Goal: Task Accomplishment & Management: Manage account settings

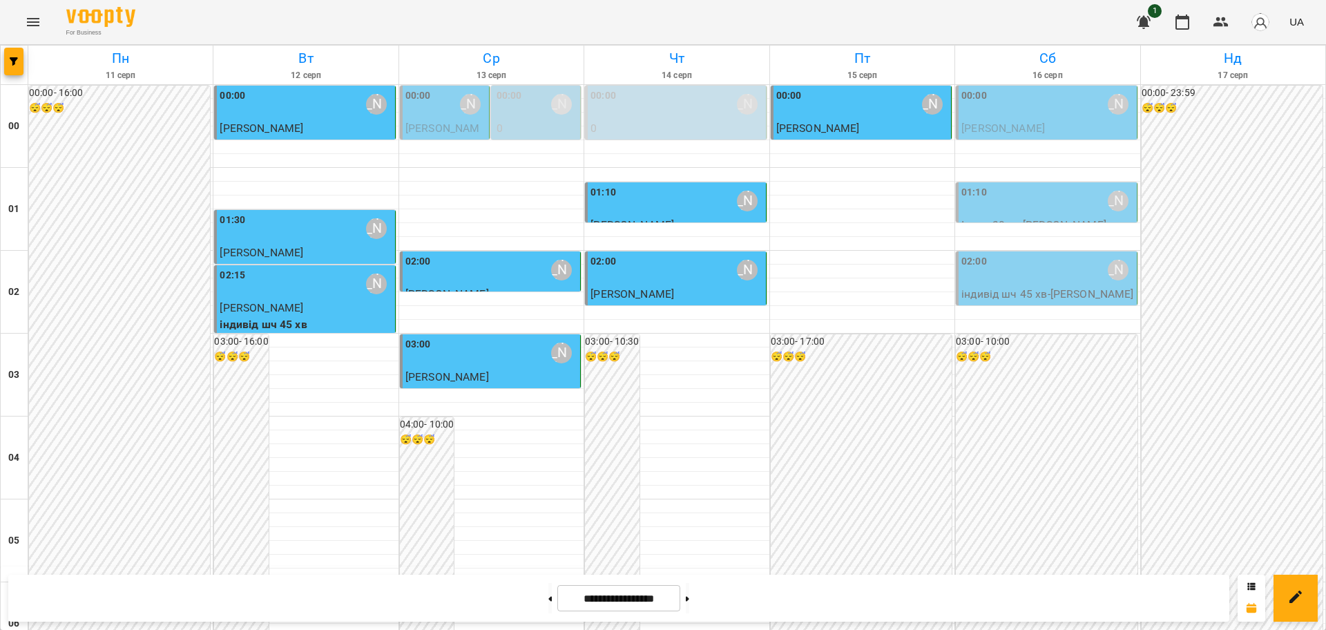
scroll to position [1506, 0]
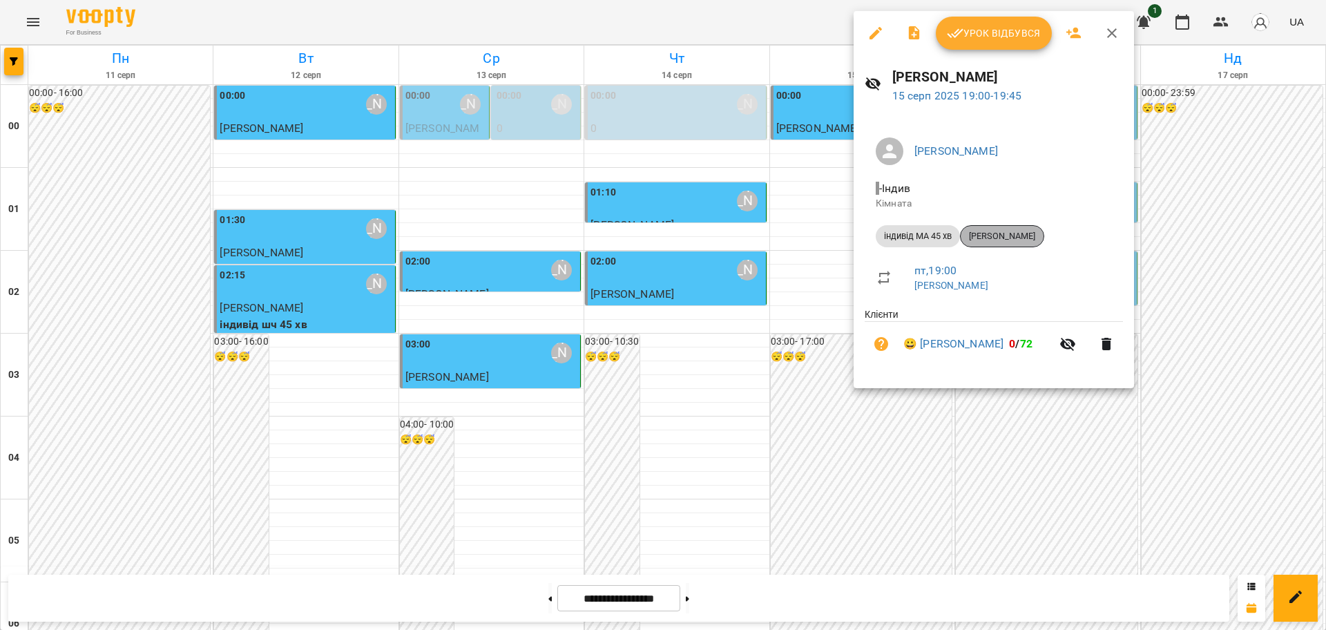
click at [1016, 237] on span "[PERSON_NAME]" at bounding box center [1001, 236] width 83 height 12
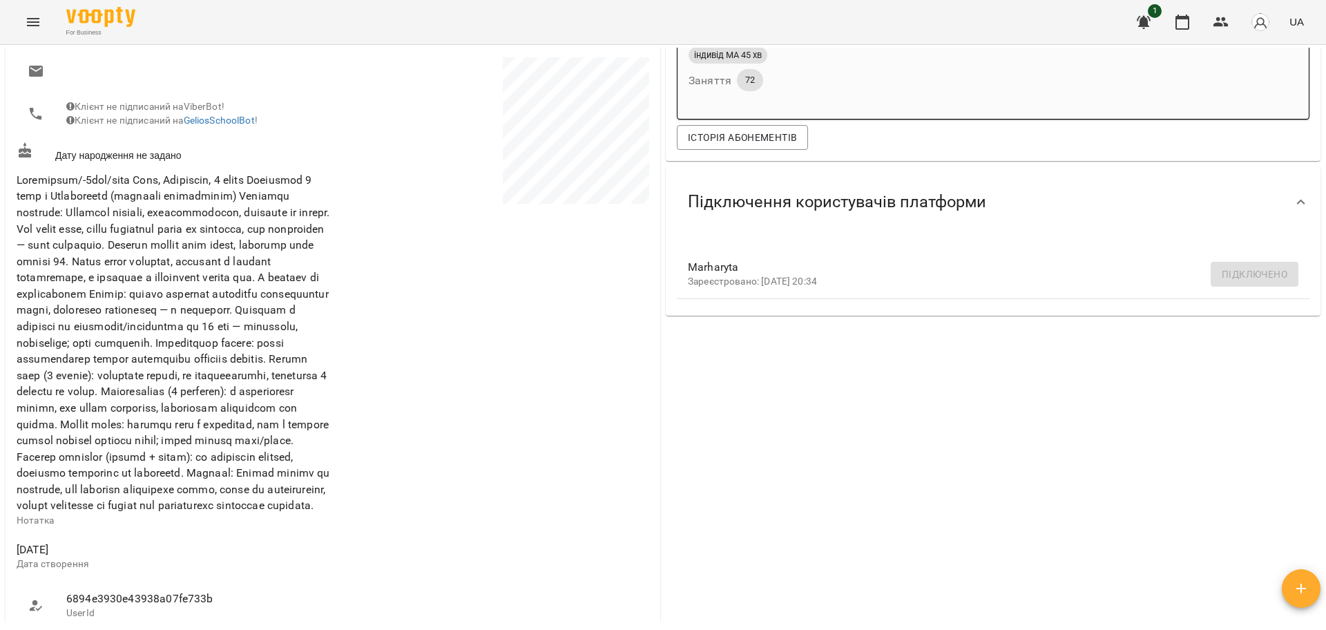
scroll to position [345, 0]
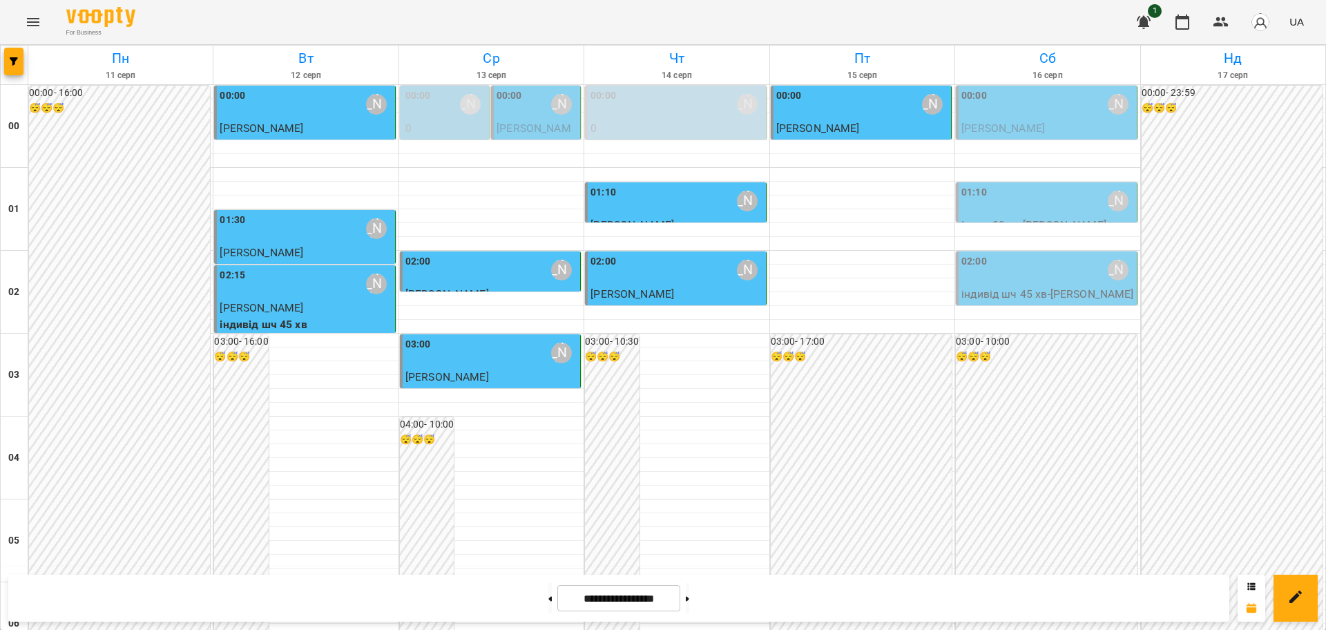
scroll to position [1506, 0]
click at [689, 599] on icon at bounding box center [687, 599] width 3 height 6
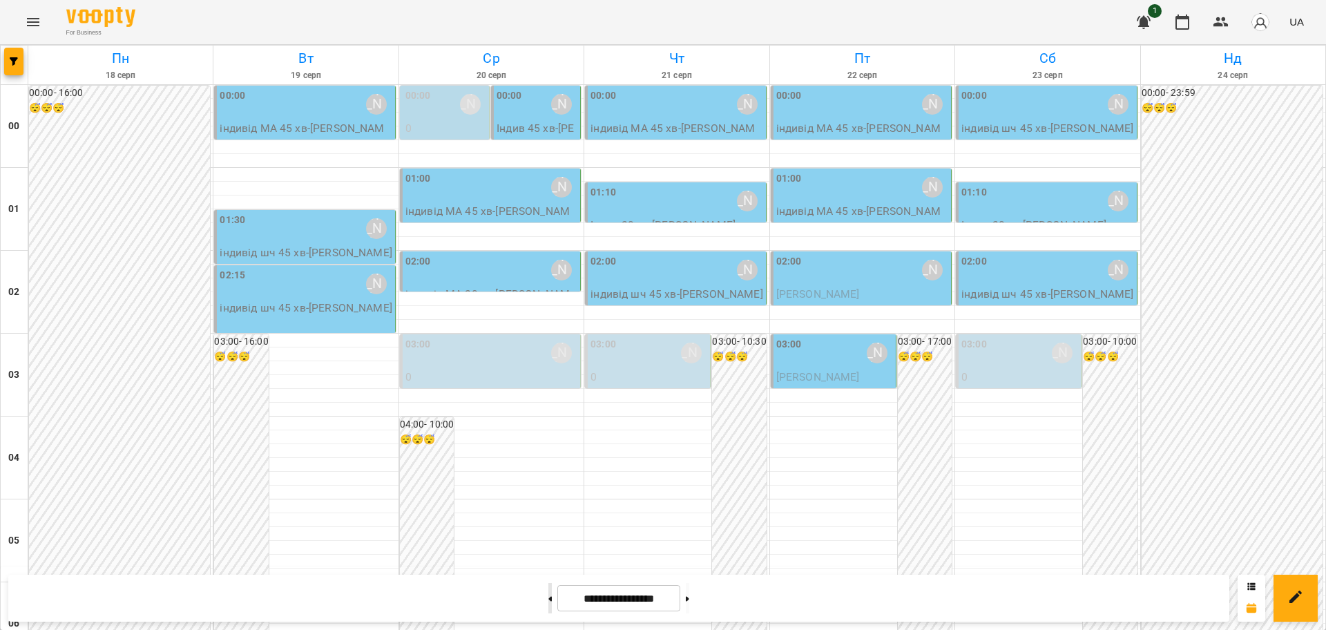
click at [548, 597] on icon at bounding box center [549, 599] width 3 height 6
type input "**********"
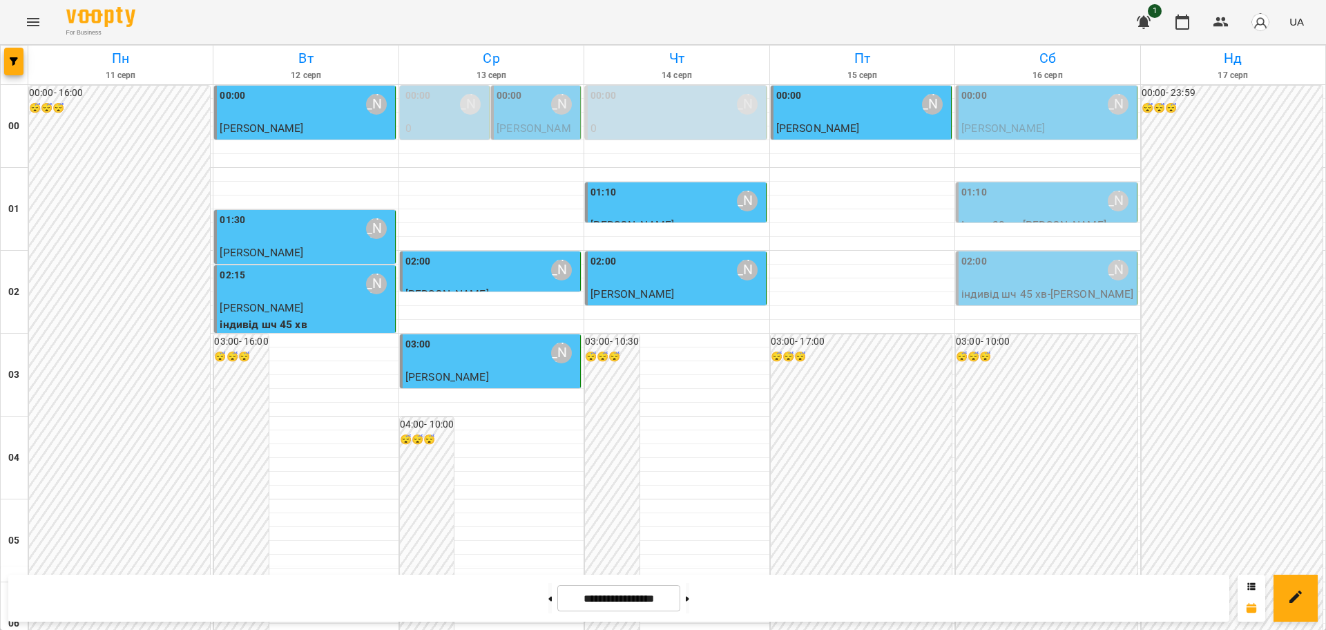
scroll to position [1208, 0]
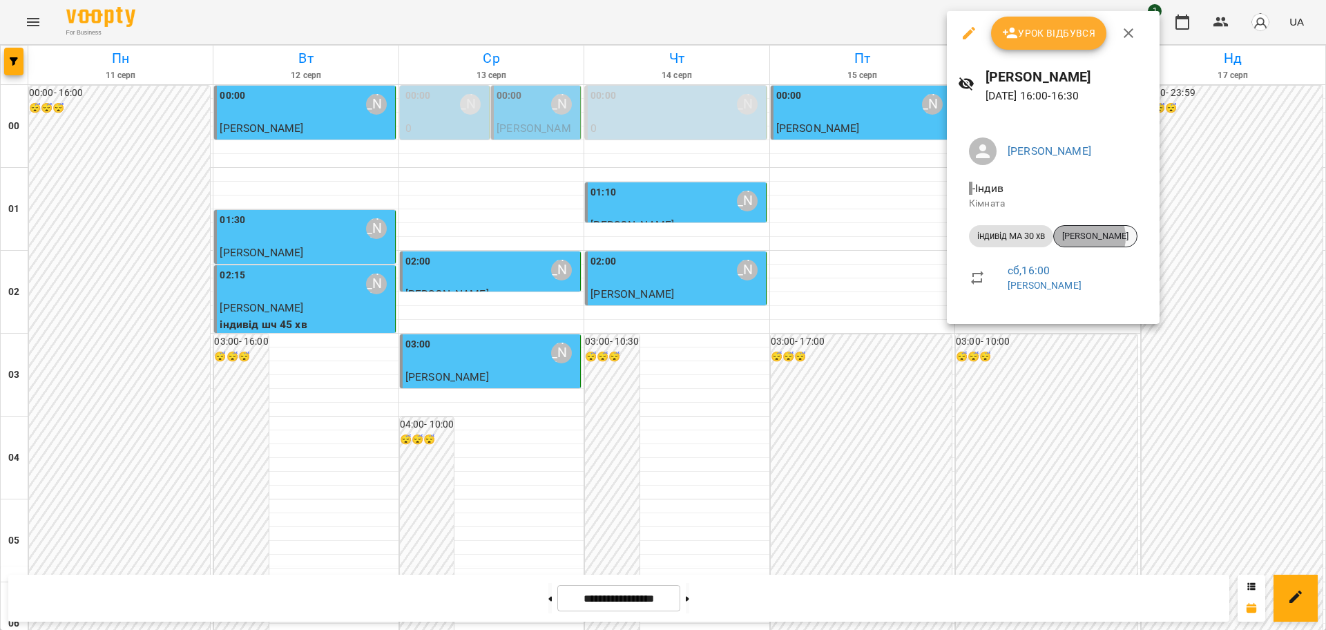
click at [1087, 237] on span "[PERSON_NAME]" at bounding box center [1095, 236] width 83 height 12
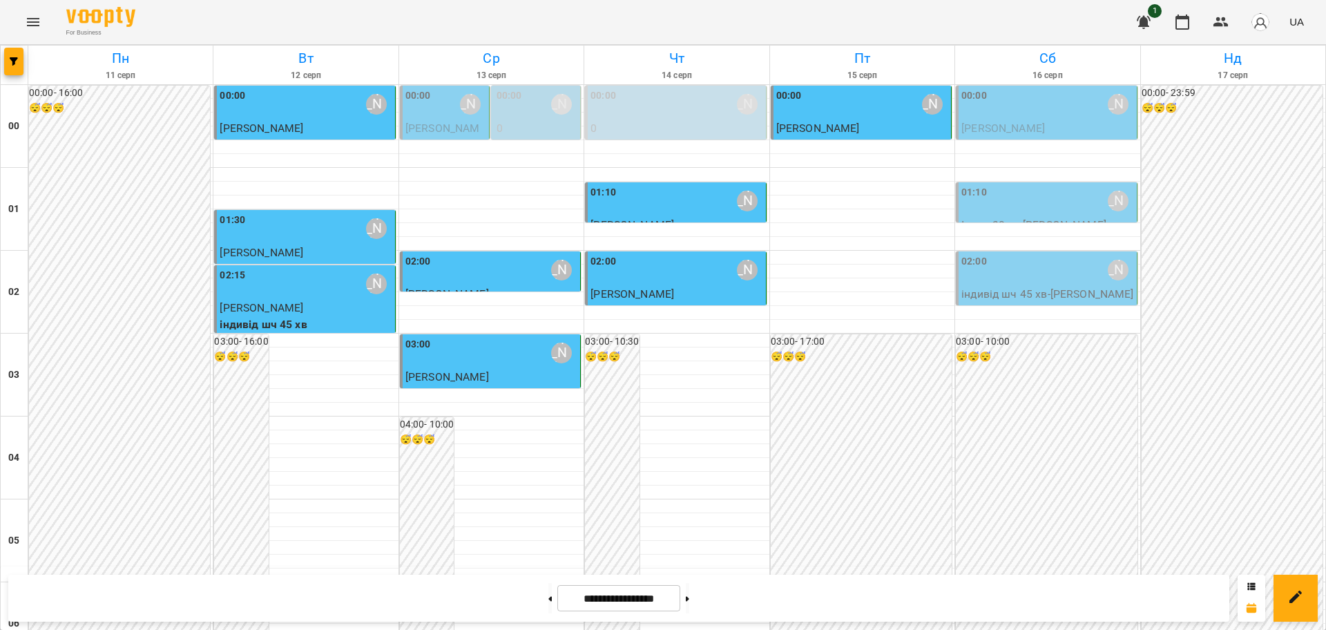
scroll to position [1506, 0]
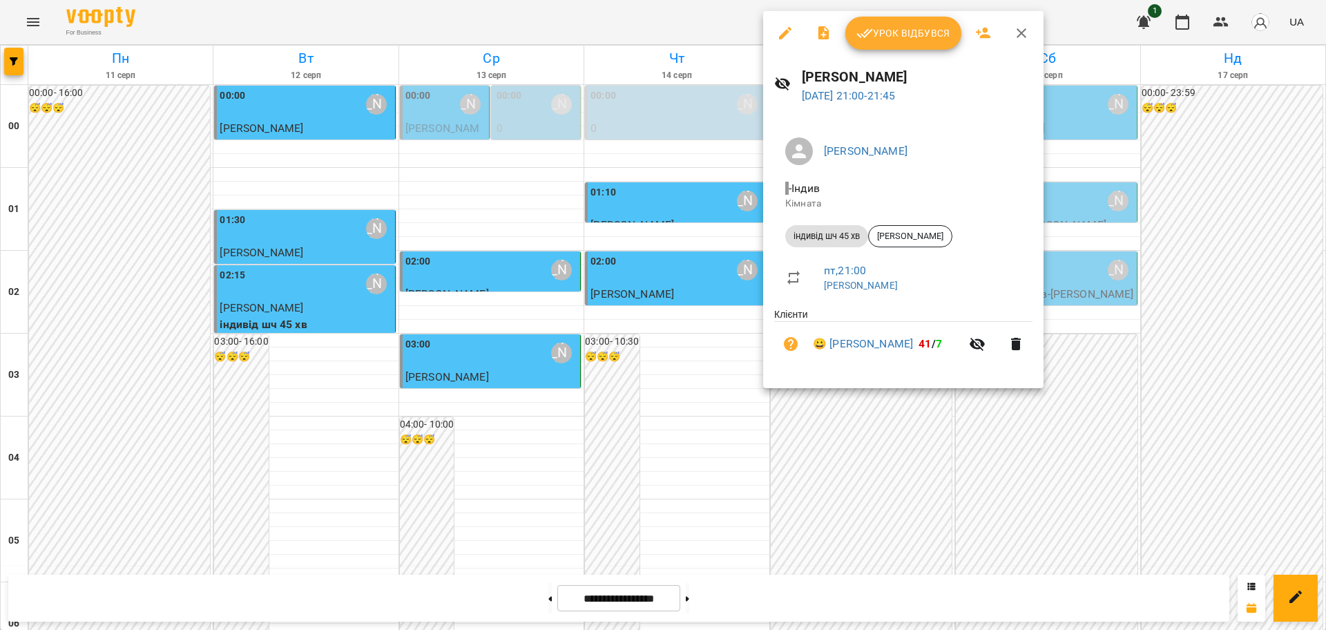
click at [1025, 32] on icon "button" at bounding box center [1021, 33] width 17 height 17
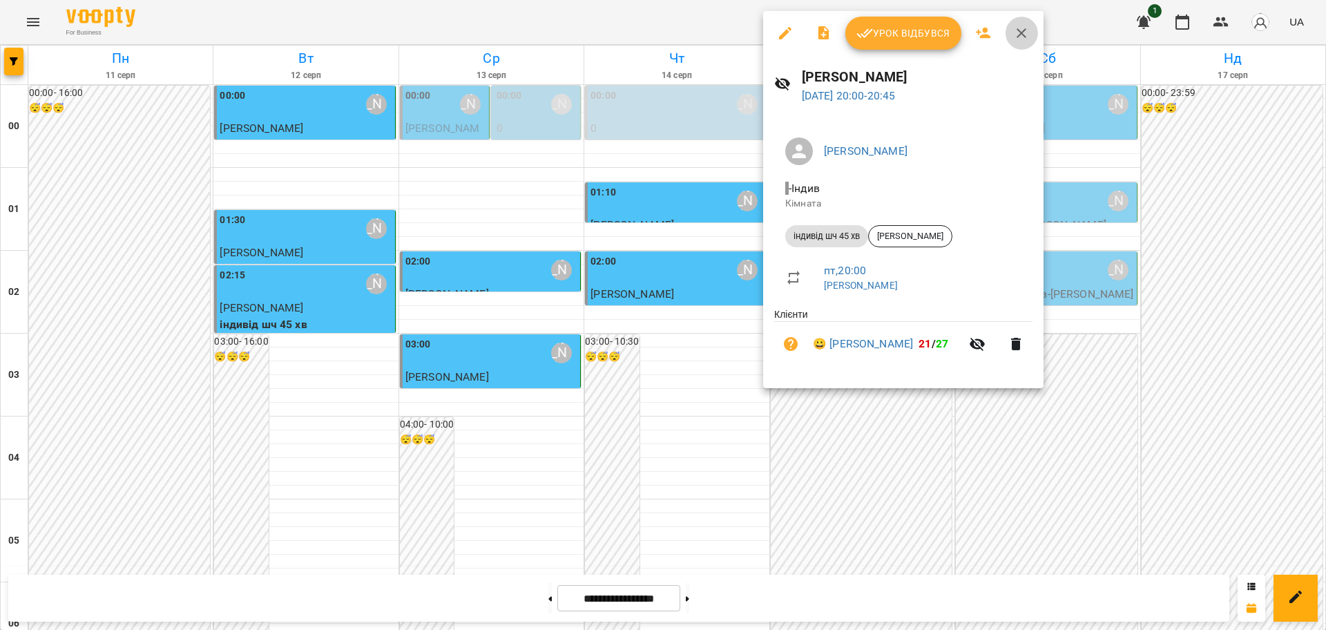
click at [1019, 35] on icon "button" at bounding box center [1021, 33] width 10 height 10
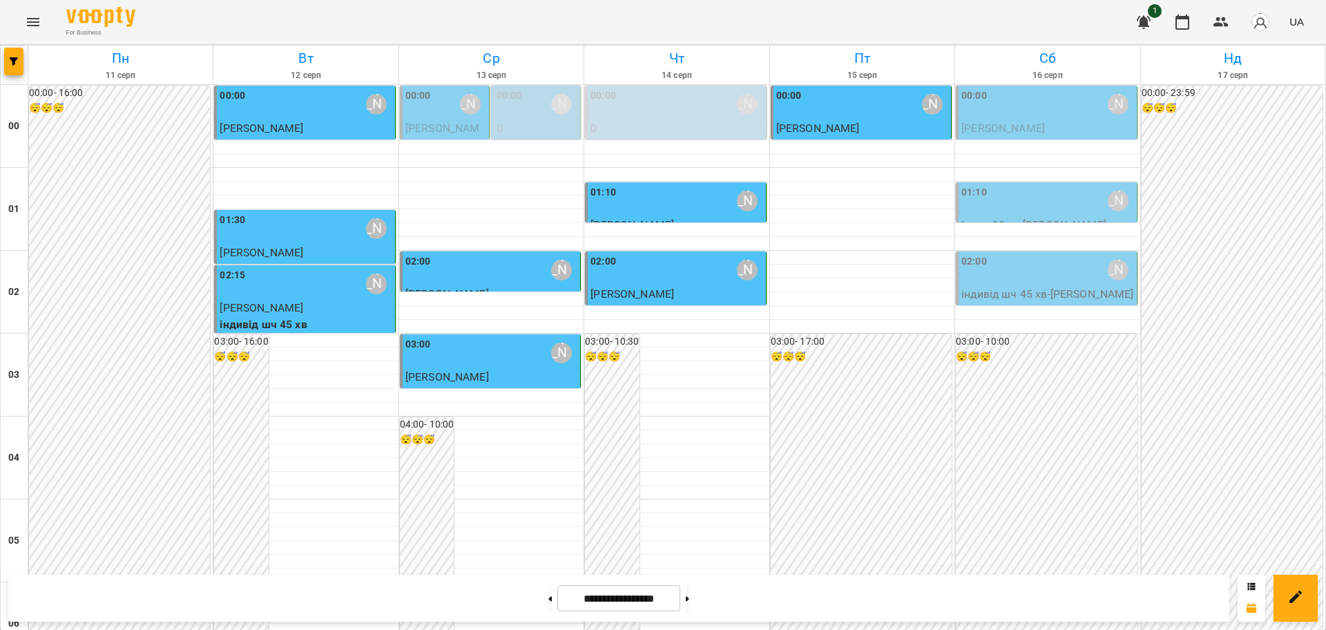
scroll to position [1333, 0]
